Goal: Feedback & Contribution: Leave review/rating

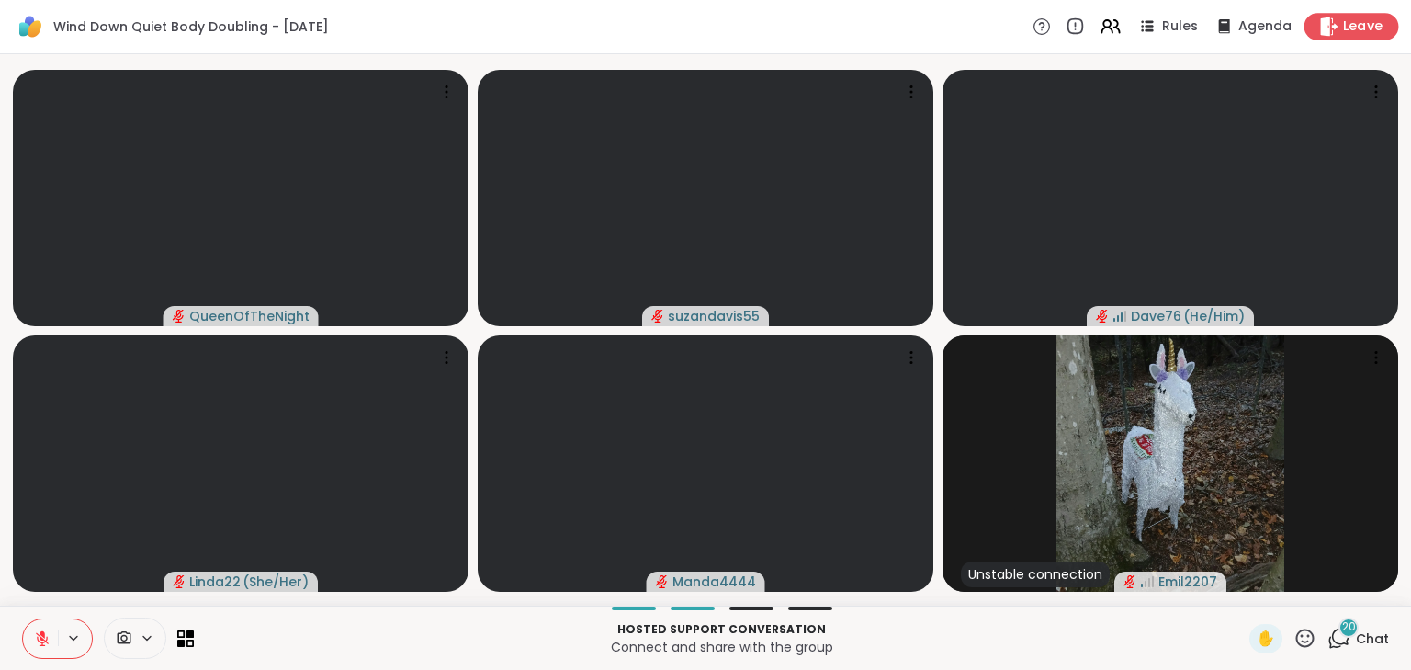
click at [1355, 28] on span "Leave" at bounding box center [1363, 26] width 40 height 19
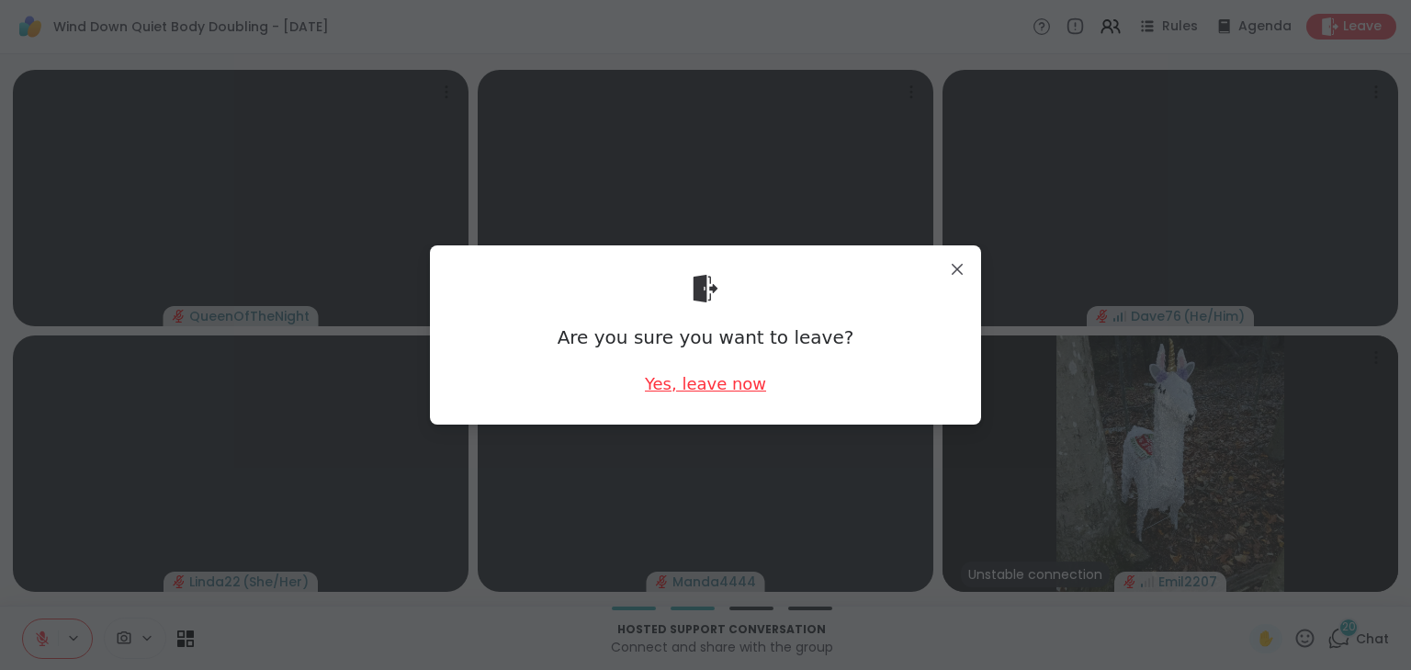
click at [714, 385] on div "Yes, leave now" at bounding box center [705, 383] width 121 height 23
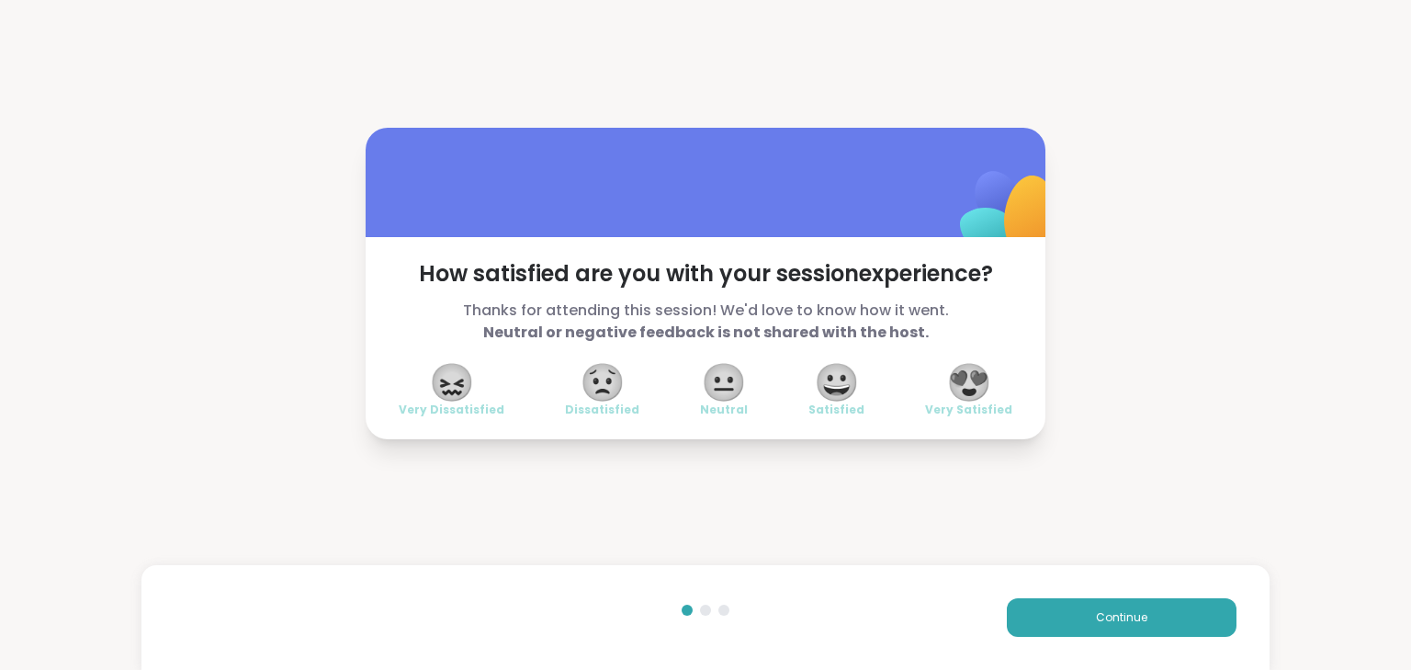
click at [968, 383] on span "😍" at bounding box center [969, 382] width 46 height 33
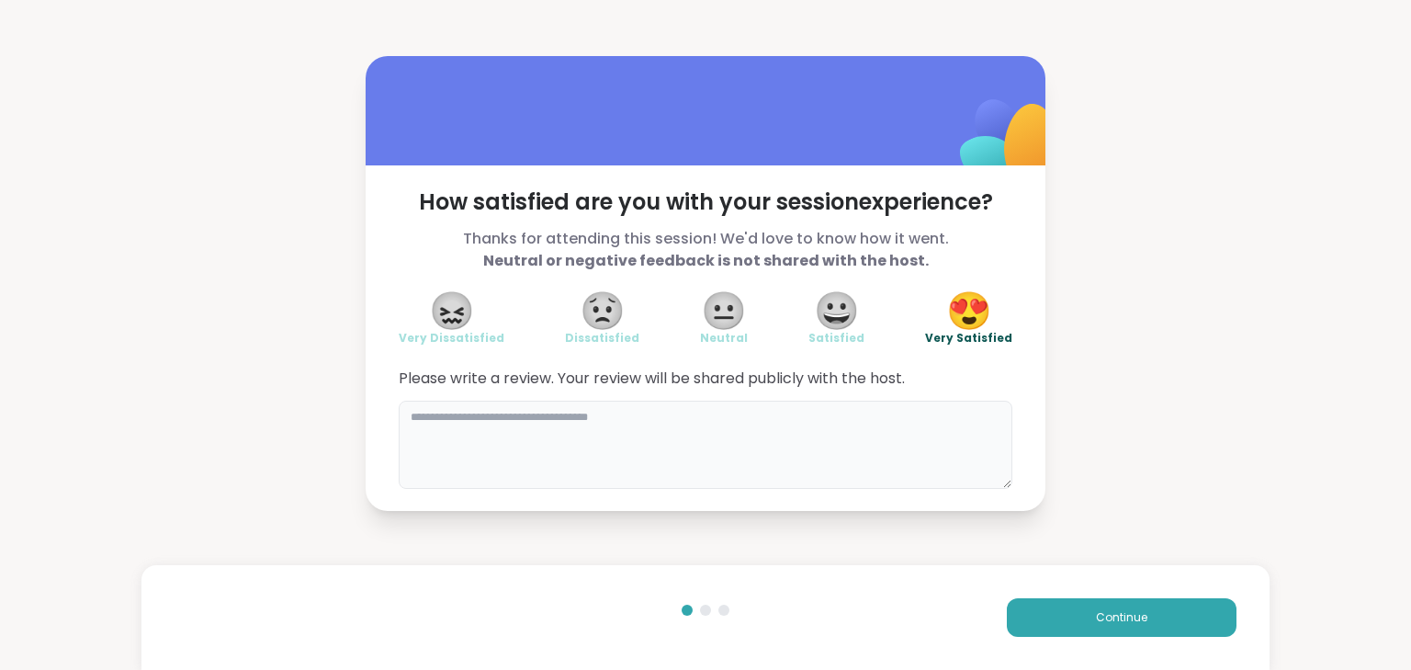
click at [758, 427] on textarea at bounding box center [706, 445] width 614 height 88
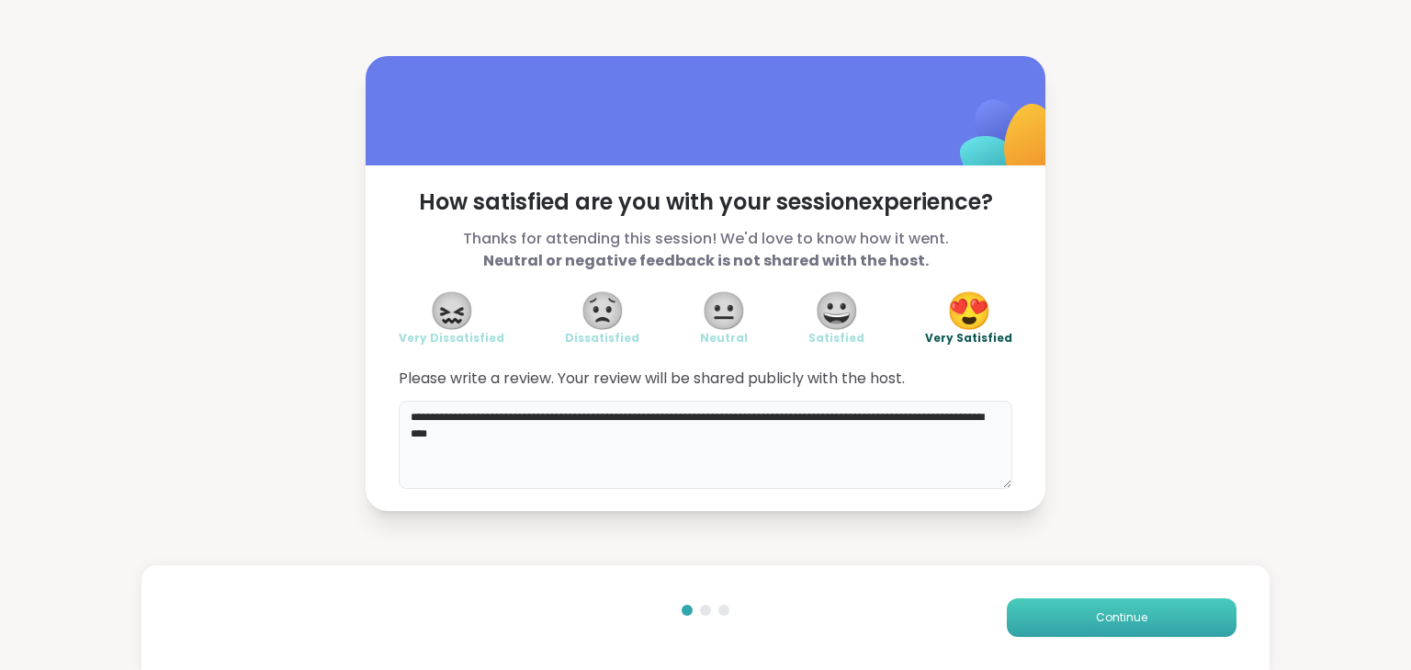
type textarea "**********"
click at [1103, 621] on span "Continue" at bounding box center [1121, 617] width 51 height 17
